Goal: Task Accomplishment & Management: Complete application form

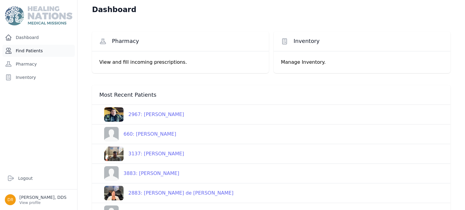
click at [19, 51] on link "Find Patients" at bounding box center [38, 51] width 72 height 12
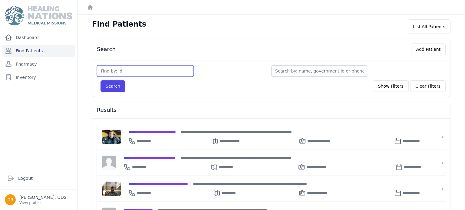
click at [129, 73] on input "text" at bounding box center [145, 71] width 97 height 12
type input "3773"
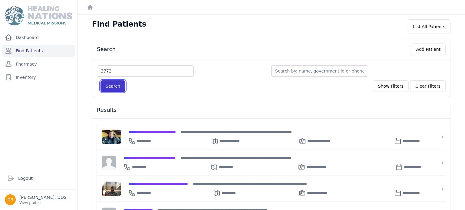
click at [120, 86] on button "Search" at bounding box center [113, 87] width 25 height 12
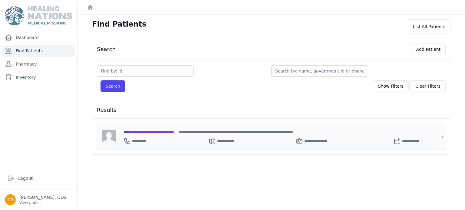
click at [167, 133] on span "**********" at bounding box center [149, 132] width 51 height 4
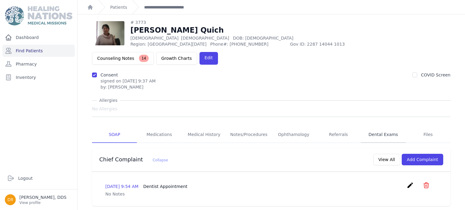
click at [381, 127] on link "Dental Exams" at bounding box center [383, 135] width 45 height 16
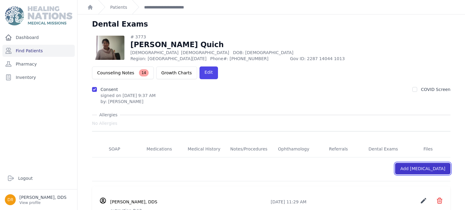
click at [424, 163] on link "Add Dental Exam" at bounding box center [422, 169] width 55 height 12
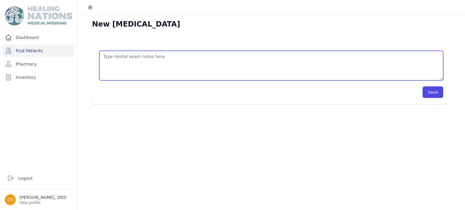
click at [283, 59] on textarea at bounding box center [271, 66] width 344 height 30
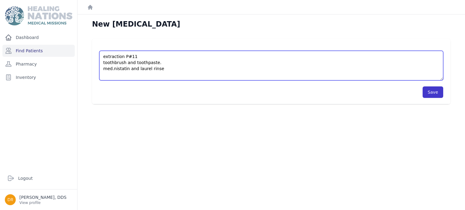
type textarea "extraction P#11 toothbrush and toothpaste. med.nistatin and laurel rinse"
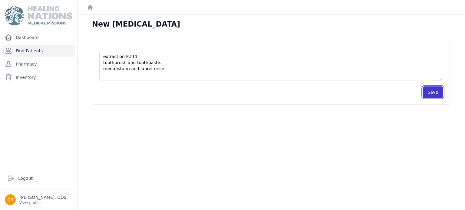
click at [429, 93] on button "Save" at bounding box center [433, 93] width 21 height 12
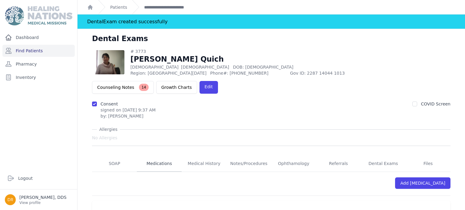
click at [156, 156] on link "Medications" at bounding box center [159, 164] width 45 height 16
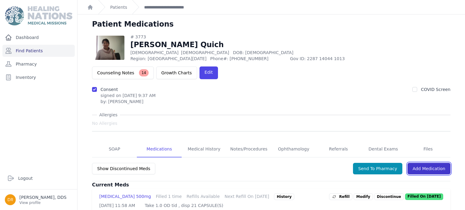
click at [428, 163] on link "Add Medication" at bounding box center [428, 169] width 43 height 12
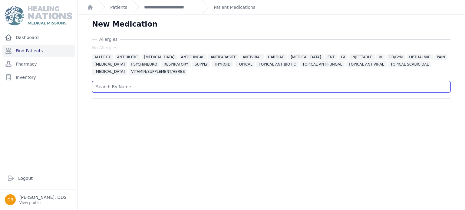
click at [208, 89] on input "text" at bounding box center [271, 87] width 358 height 12
type input "nistatin"
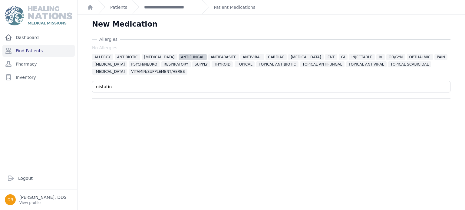
click at [186, 57] on span "ANTIFUNGAL" at bounding box center [193, 57] width 28 height 6
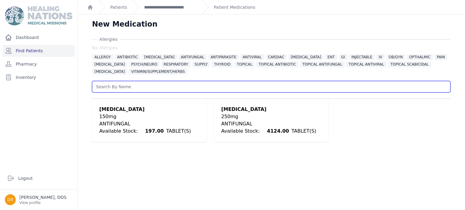
click at [133, 92] on input "text" at bounding box center [271, 87] width 358 height 12
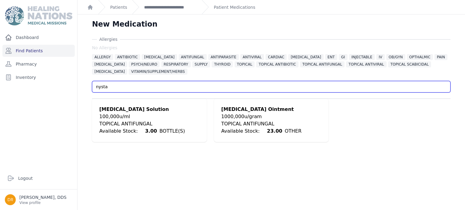
type input "nysta"
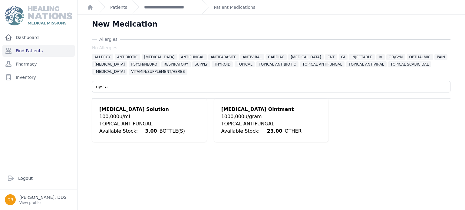
click at [121, 110] on div "Nystatin Solution" at bounding box center [142, 109] width 86 height 7
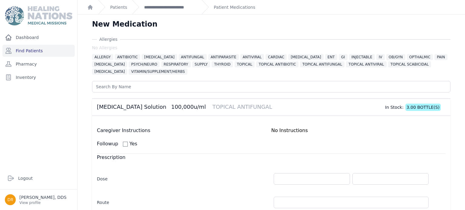
scroll to position [144, 0]
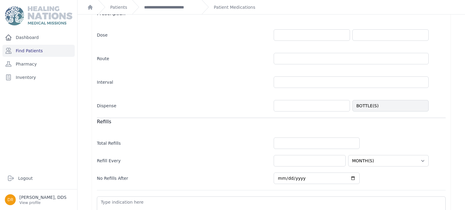
click at [293, 107] on input "number" at bounding box center [312, 106] width 76 height 12
type input "1"
click at [294, 35] on input "number" at bounding box center [312, 35] width 76 height 12
select select "MONTH(S)"
type input "3"
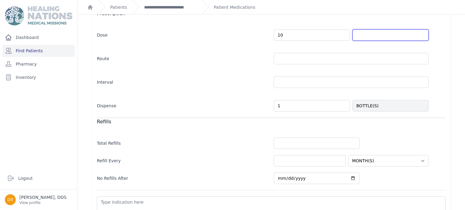
type input "10.0"
select select "MONTH(S)"
type input "mL"
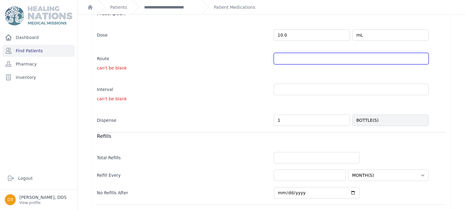
click at [311, 61] on input "text" at bounding box center [351, 59] width 155 height 12
select select "MONTH(S)"
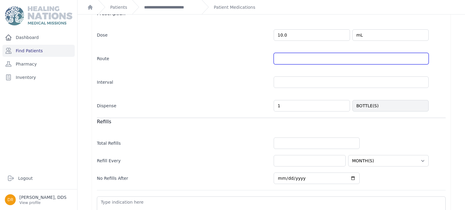
click at [311, 61] on input "text" at bounding box center [351, 59] width 155 height 12
type input "PO"
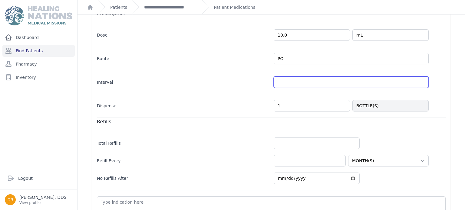
click at [299, 82] on input "text" at bounding box center [351, 83] width 155 height 12
select select "MONTH(S)"
click at [299, 82] on input "text" at bounding box center [351, 83] width 155 height 12
type input "qid"
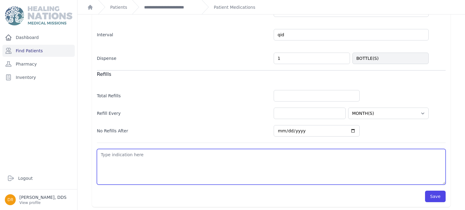
click at [170, 178] on textarea at bounding box center [271, 167] width 349 height 36
select select "MONTH(S)"
type textarea "r"
select select "MONTH(S)"
type textarea "ri"
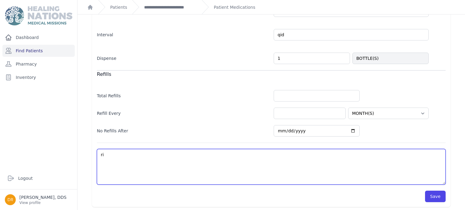
select select "MONTH(S)"
type textarea "rin"
select select "MONTH(S)"
type textarea "rins"
select select "MONTH(S)"
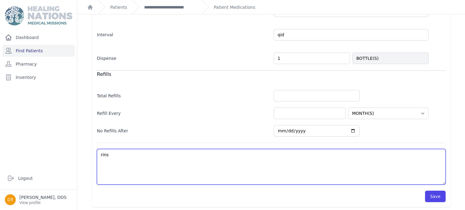
type textarea "rinse"
select select "MONTH(S)"
type textarea "rinse"
select select "MONTH(S)"
type textarea "rinse"
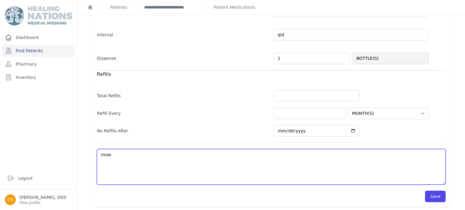
select select "MONTH(S)"
type textarea "rin"
select select "MONTH(S)"
type textarea "r"
select select "MONTH(S)"
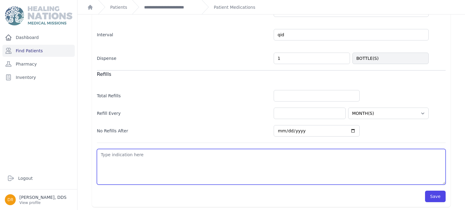
select select "MONTH(S)"
type textarea "s"
select select "MONTH(S)"
type textarea "sw"
select select "MONTH(S)"
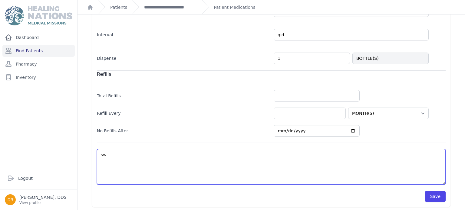
type textarea "swi"
select select "MONTH(S)"
type textarea "swis"
select select "MONTH(S)"
type textarea "swish"
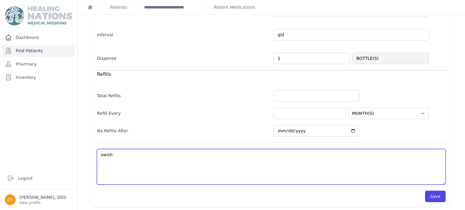
select select "MONTH(S)"
type textarea "swish"
select select "MONTH(S)"
type textarea "swish a"
select select "MONTH(S)"
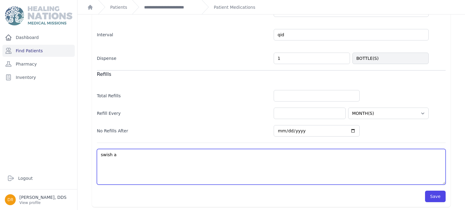
type textarea "swish an"
select select "MONTH(S)"
type textarea "swish and"
select select "MONTH(S)"
type textarea "swish and"
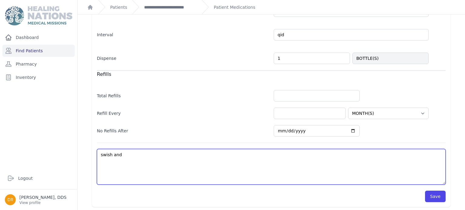
select select "MONTH(S)"
type textarea "swish and s"
select select "MONTH(S)"
type textarea "swish and sp"
select select "MONTH(S)"
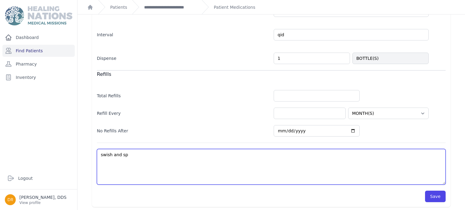
type textarea "swish and spi"
select select "MONTH(S)"
type textarea "swish and spit"
select select "MONTH(S)"
type textarea "swish and spit"
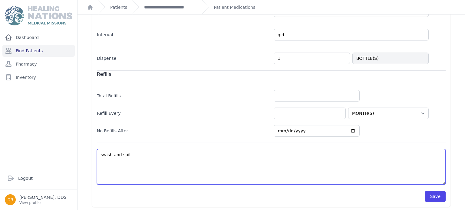
select select "MONTH(S)"
type textarea "swish and spit a"
select select "MONTH(S)"
type textarea "swish and spit as"
select select "MONTH(S)"
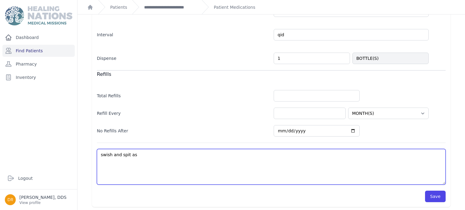
type textarea "swish and spit as"
select select "MONTH(S)"
type textarea "swish and spit as n"
select select "MONTH(S)"
type textarea "swish and spit as ne"
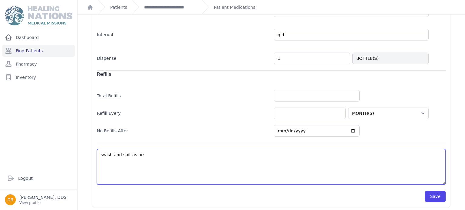
select select "MONTH(S)"
type textarea "swish and spit as nee"
select select "MONTH(S)"
type textarea "swish and spit as need"
select select "MONTH(S)"
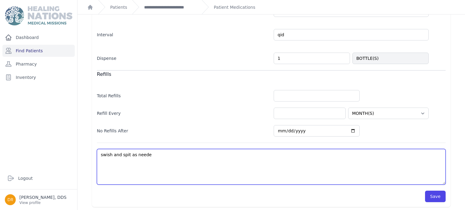
type textarea "swish and spit as needed"
select select "MONTH(S)"
type textarea "swish and spit as needed"
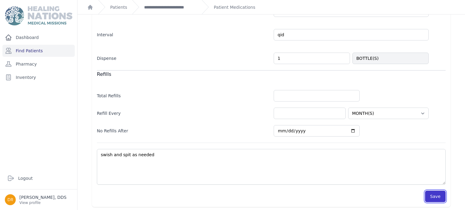
click at [429, 197] on button "Save" at bounding box center [435, 197] width 21 height 12
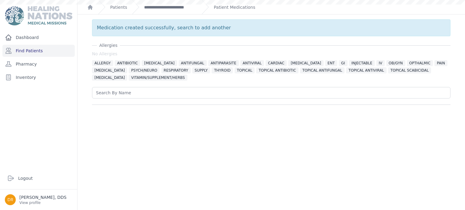
scroll to position [0, 0]
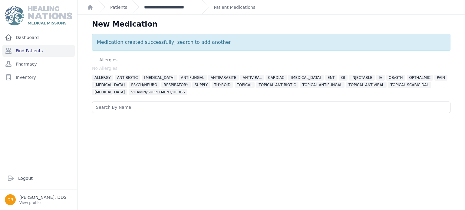
click at [177, 10] on link "**********" at bounding box center [170, 7] width 53 height 6
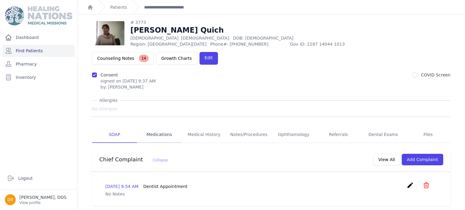
click at [158, 127] on link "Medications" at bounding box center [159, 135] width 45 height 16
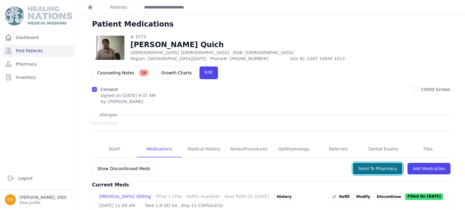
click at [381, 163] on button "Send To Pharmacy" at bounding box center [377, 169] width 49 height 12
